Goal: Transaction & Acquisition: Purchase product/service

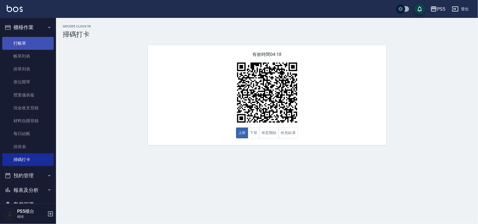
click at [19, 43] on link "打帳單" at bounding box center [28, 43] width 52 height 13
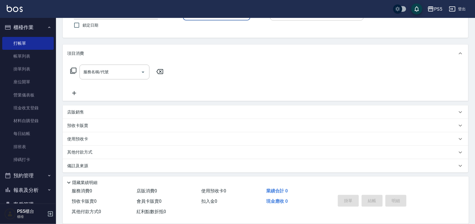
scroll to position [48, 0]
click at [78, 108] on p "店販銷售" at bounding box center [75, 111] width 17 height 6
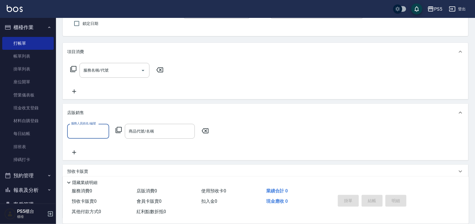
scroll to position [0, 0]
click at [182, 131] on input "商品代號/名稱" at bounding box center [159, 132] width 65 height 10
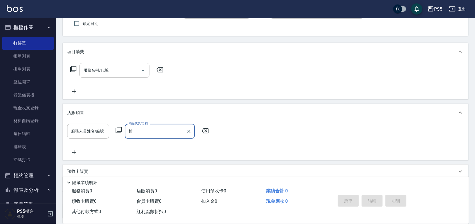
type input "柏"
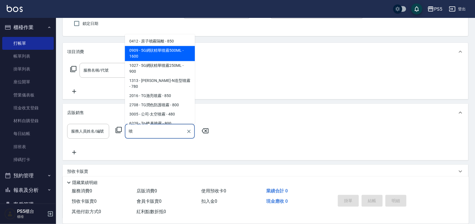
scroll to position [35, 0]
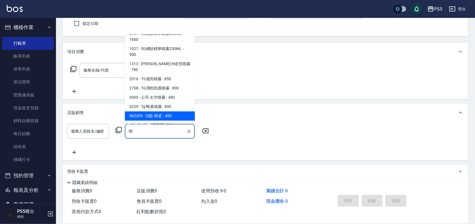
click at [174, 59] on span "1027 - 5G網狀精華噴霧250ML - 900" at bounding box center [160, 51] width 70 height 15
type input "5G網狀精華噴霧250ML"
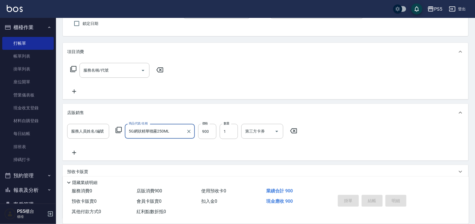
click at [188, 130] on icon "Clear" at bounding box center [188, 131] width 3 height 3
click at [168, 130] on input "商品代號/名稱" at bounding box center [159, 132] width 65 height 10
type input "噴霧"
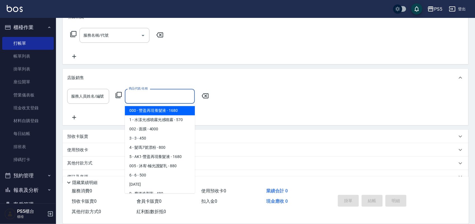
click at [174, 97] on input "商品代號/名稱" at bounding box center [159, 97] width 65 height 10
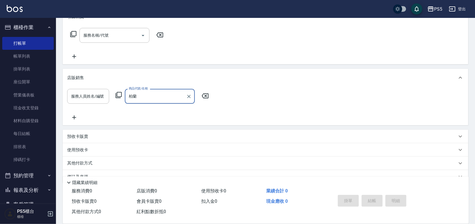
type input "[PERSON_NAME]"
click at [167, 100] on input "商品代號/名稱" at bounding box center [159, 97] width 65 height 10
type input "恩"
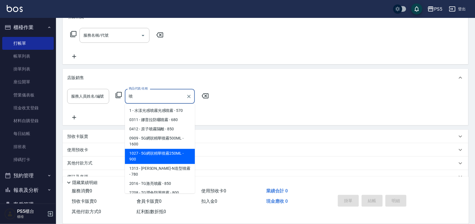
scroll to position [35, 0]
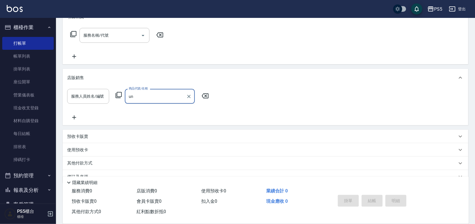
type input "u"
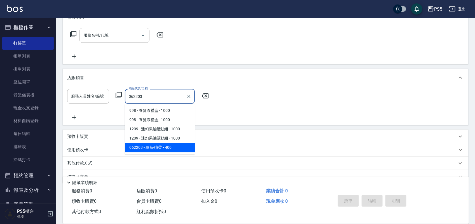
type input "珀藍-噴柔"
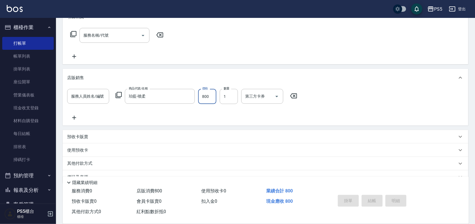
type input "800"
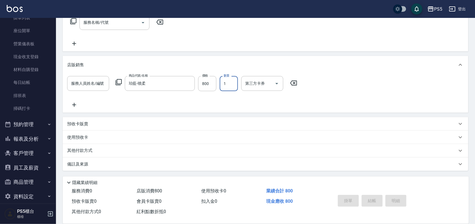
scroll to position [58, 0]
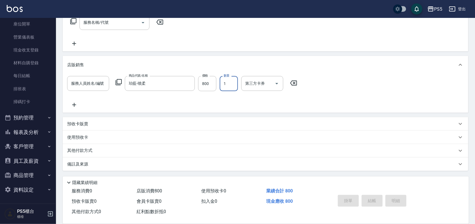
click at [33, 176] on button "商品管理" at bounding box center [28, 175] width 52 height 15
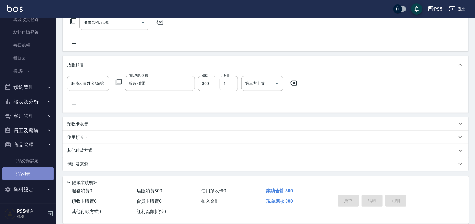
click at [30, 173] on link "商品列表" at bounding box center [28, 173] width 52 height 13
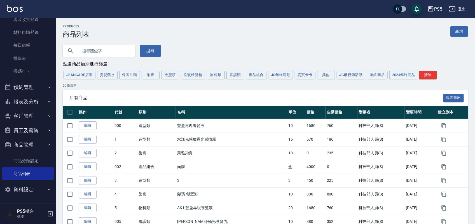
click at [95, 52] on input "text" at bounding box center [104, 50] width 53 height 15
type input "噴柔"
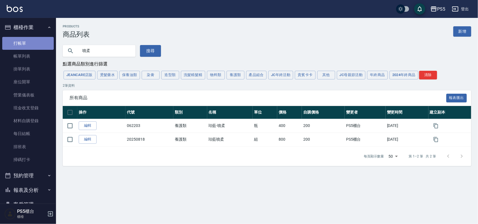
click at [32, 41] on link "打帳單" at bounding box center [28, 43] width 52 height 13
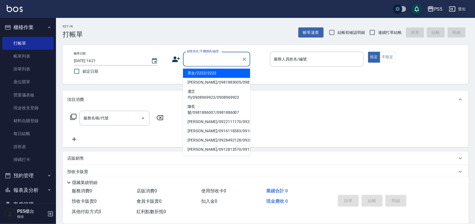
click at [204, 59] on input "顧客姓名/手機號碼/編號" at bounding box center [213, 59] width 54 height 10
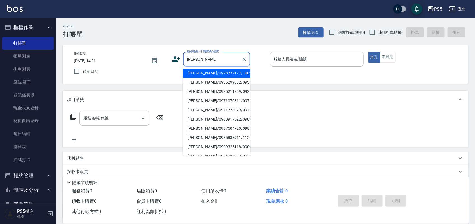
click at [199, 74] on li "[PERSON_NAME]/0928732127/10094" at bounding box center [216, 73] width 67 height 9
type input "[PERSON_NAME]/0928732127/10094"
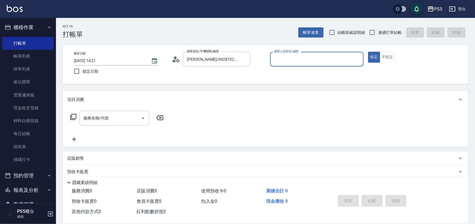
type input "[PERSON_NAME]-5"
click at [126, 118] on input "服務名稱/代號" at bounding box center [110, 118] width 57 height 10
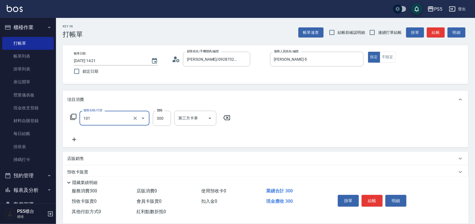
type input "洗髮(101)"
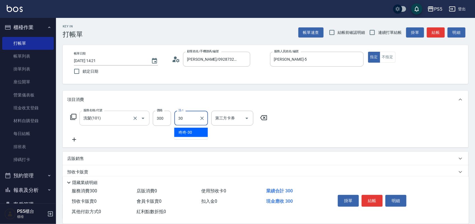
type input "咚咚-30"
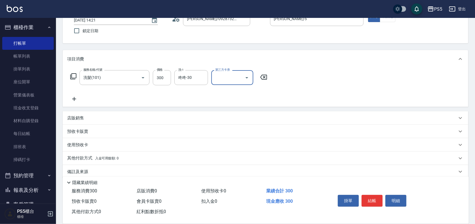
scroll to position [48, 0]
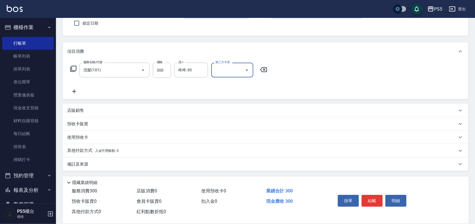
click at [83, 105] on div "店販銷售" at bounding box center [266, 110] width 406 height 13
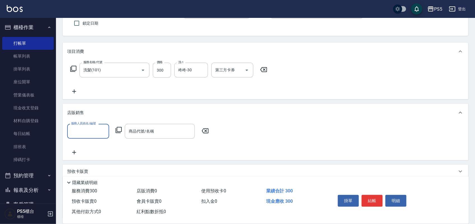
scroll to position [0, 0]
click at [88, 125] on label "服務人員姓名/編號" at bounding box center [83, 123] width 25 height 4
click at [88, 127] on input "服務人員姓名/編號" at bounding box center [88, 132] width 37 height 10
type input "[PERSON_NAME]-5"
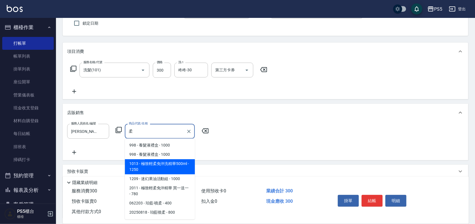
click at [143, 185] on span "2011 - 極致輕柔免沖精華 買一送一 - 780" at bounding box center [160, 191] width 70 height 15
type input "極致輕柔免沖精華 買一送一"
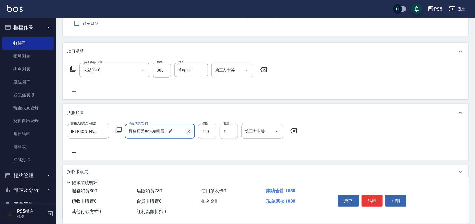
click at [188, 130] on icon "Clear" at bounding box center [188, 131] width 3 height 3
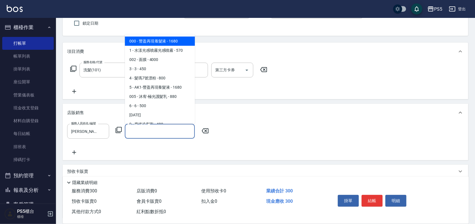
click at [167, 132] on input "商品代號/名稱" at bounding box center [159, 132] width 65 height 10
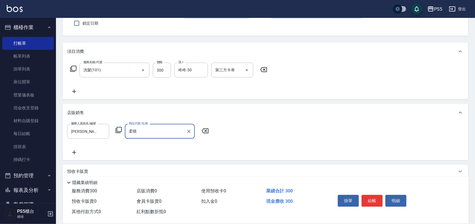
type input "柔"
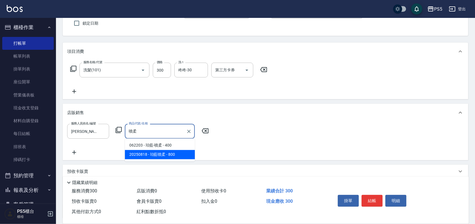
type input "養髮液禮盒"
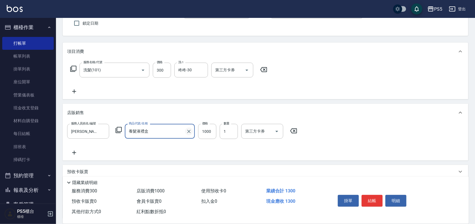
click at [188, 130] on icon "Clear" at bounding box center [189, 132] width 6 height 6
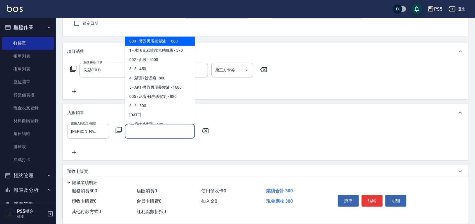
click at [169, 130] on input "商品代號/名稱" at bounding box center [159, 132] width 65 height 10
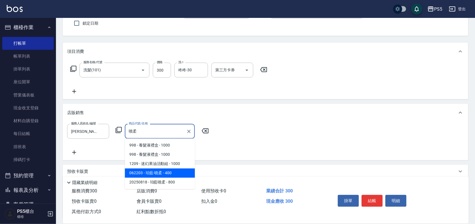
click at [157, 153] on span "998 - 養髮液禮盒 - 1000" at bounding box center [160, 154] width 70 height 9
type input "養髮液禮盒"
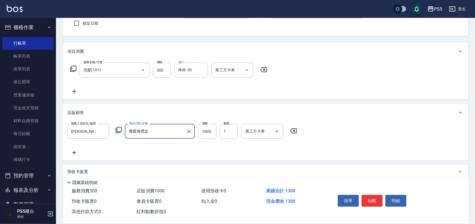
click at [189, 132] on icon "Clear" at bounding box center [189, 132] width 6 height 6
click at [162, 125] on div "商品代號/名稱" at bounding box center [160, 131] width 70 height 15
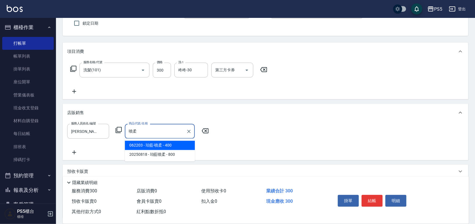
type input "噴"
type input "珀藍噴柔"
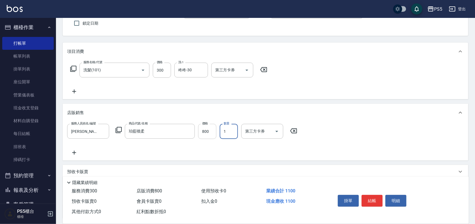
click at [207, 133] on input "800" at bounding box center [207, 131] width 18 height 15
type input "560"
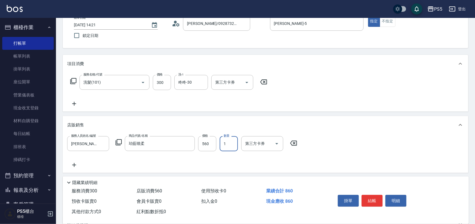
scroll to position [48, 0]
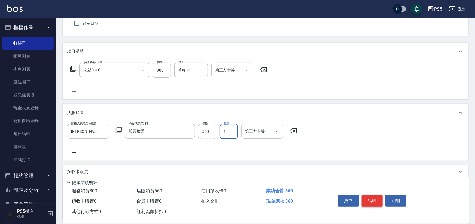
click at [370, 198] on button "結帳" at bounding box center [372, 201] width 21 height 12
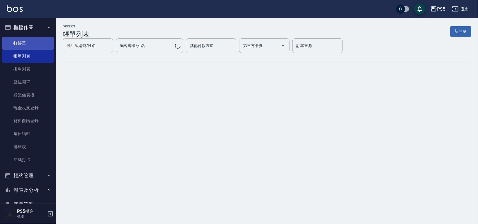
click at [27, 45] on link "打帳單" at bounding box center [28, 43] width 52 height 13
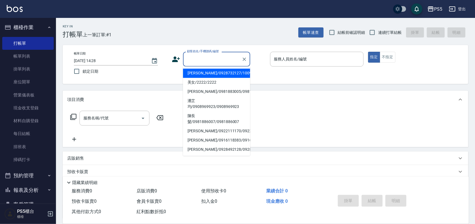
click at [216, 62] on input "顧客姓名/手機號碼/編號" at bounding box center [213, 59] width 54 height 10
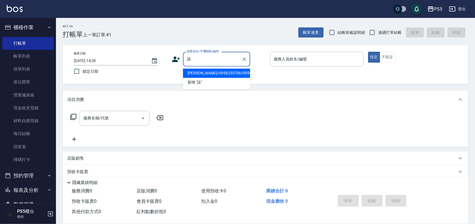
click at [210, 77] on li "[PERSON_NAME]/0956255706/0956255706" at bounding box center [216, 73] width 67 height 9
type input "[PERSON_NAME]/0956255706/0956255706"
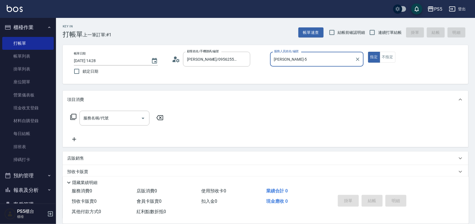
type input "[PERSON_NAME]-5"
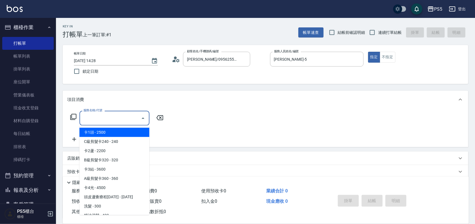
click at [124, 120] on input "服務名稱/代號" at bounding box center [110, 118] width 57 height 10
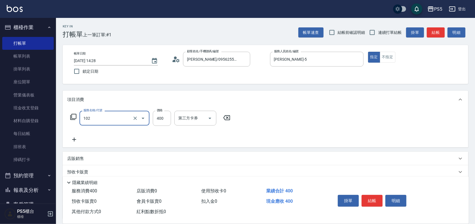
type input "精油洗髮(102)"
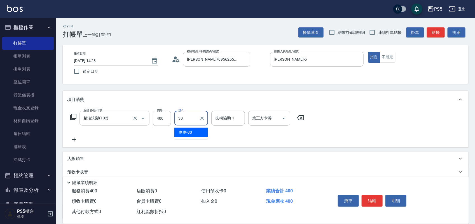
type input "咚咚-30"
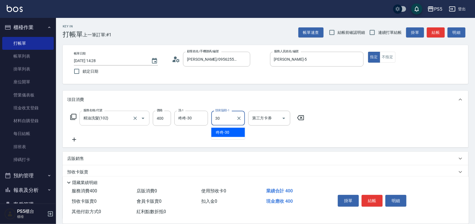
type input "咚咚-30"
click at [372, 195] on button "結帳" at bounding box center [372, 201] width 21 height 12
